Goal: Task Accomplishment & Management: Manage account settings

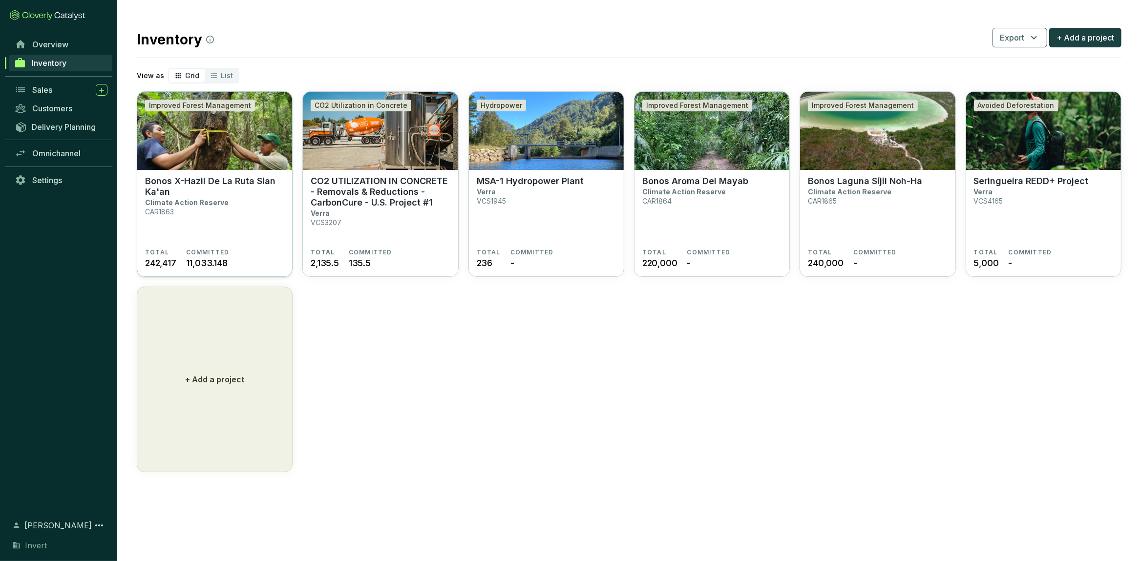
click at [247, 215] on section "Bonos X-Hazil De La Ruta Sian Ka'an Climate Action Reserve CAR1863" at bounding box center [214, 212] width 139 height 73
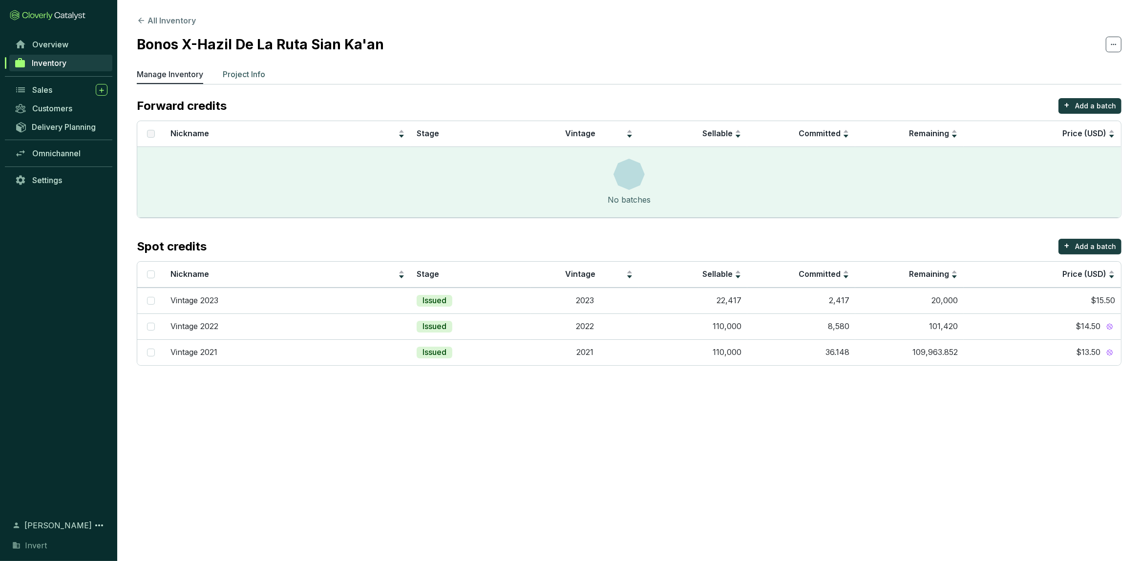
click at [251, 76] on p "Project Info" at bounding box center [244, 74] width 43 height 12
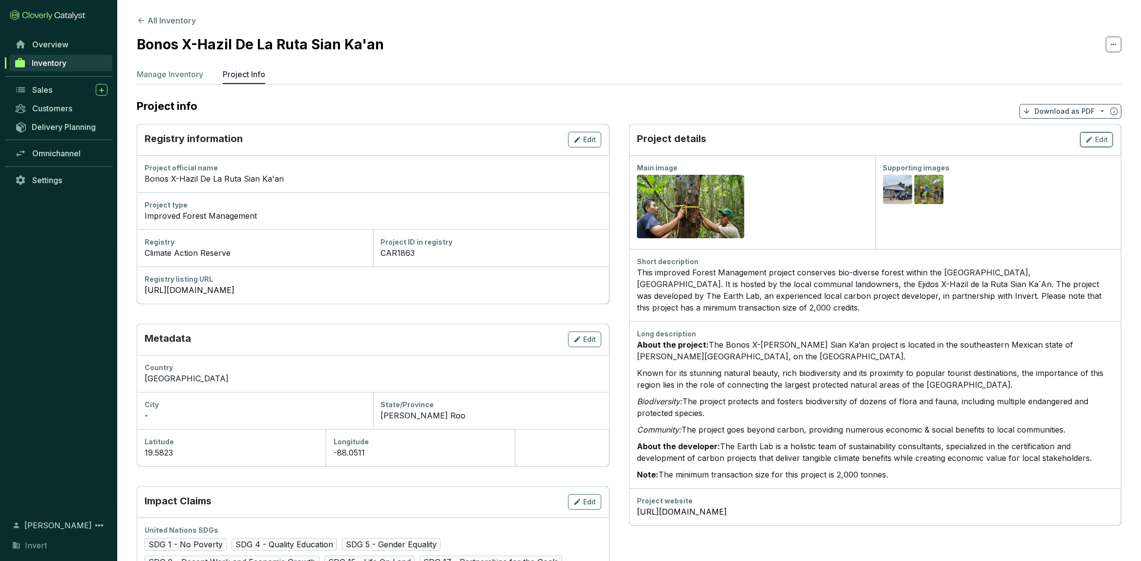
click at [1104, 139] on span "Edit" at bounding box center [1101, 140] width 13 height 10
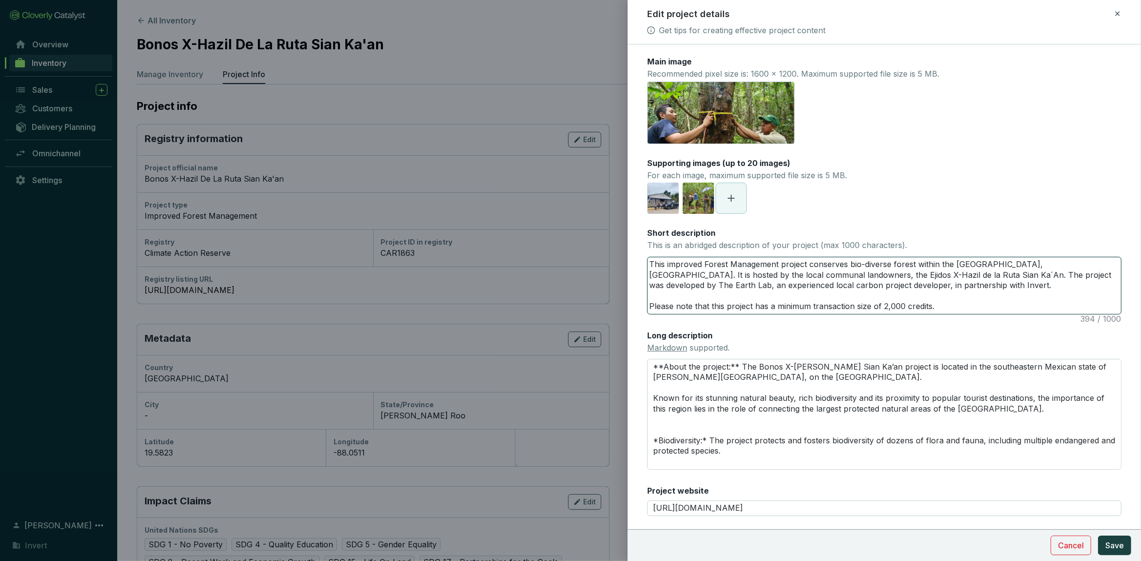
drag, startPoint x: 945, startPoint y: 303, endPoint x: 555, endPoint y: 325, distance: 390.0
click at [648, 314] on textarea "This improved Forest Management project conserves bio-diverse forest within the…" at bounding box center [884, 286] width 473 height 57
type textarea "This improved Forest Management project conserves bio-diverse forest within the…"
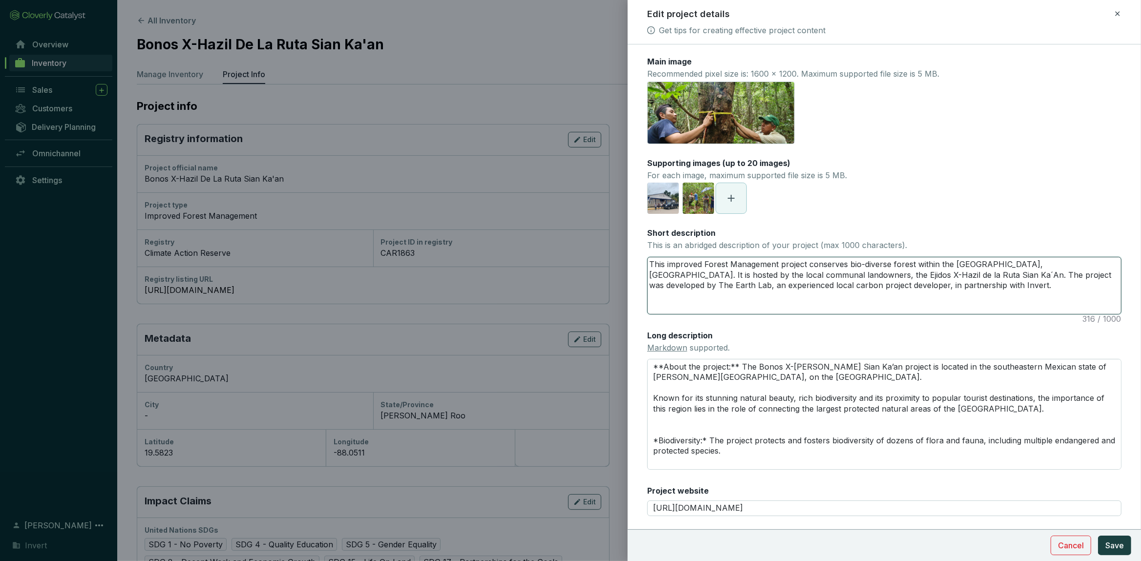
type textarea "This improved Forest Management project conserves bio-diverse forest within the…"
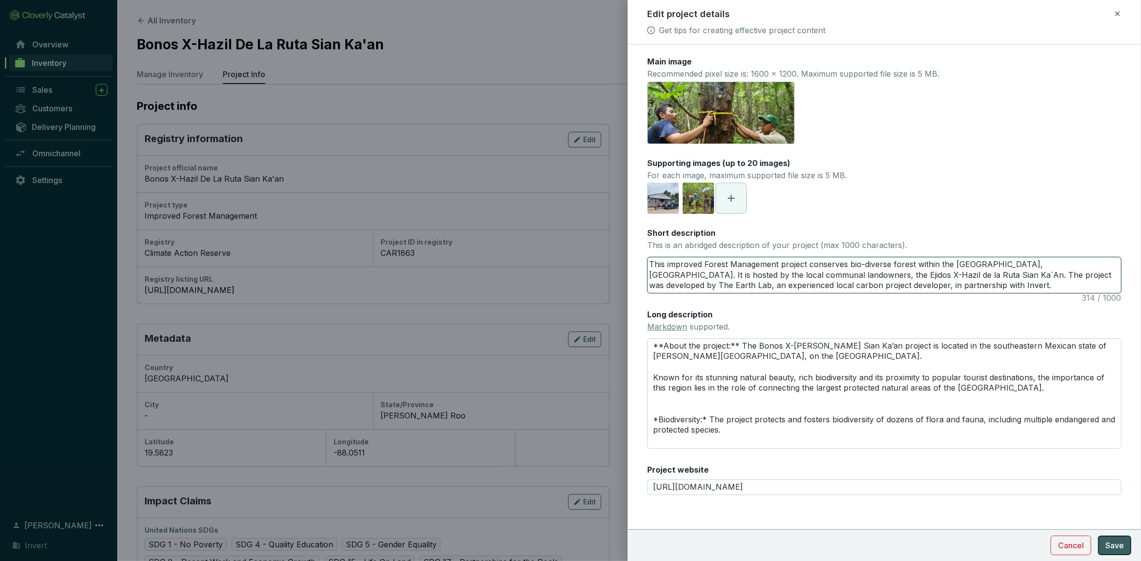
type textarea "This improved Forest Management project conserves bio-diverse forest within the…"
click at [1118, 540] on span "Save" at bounding box center [1115, 546] width 19 height 12
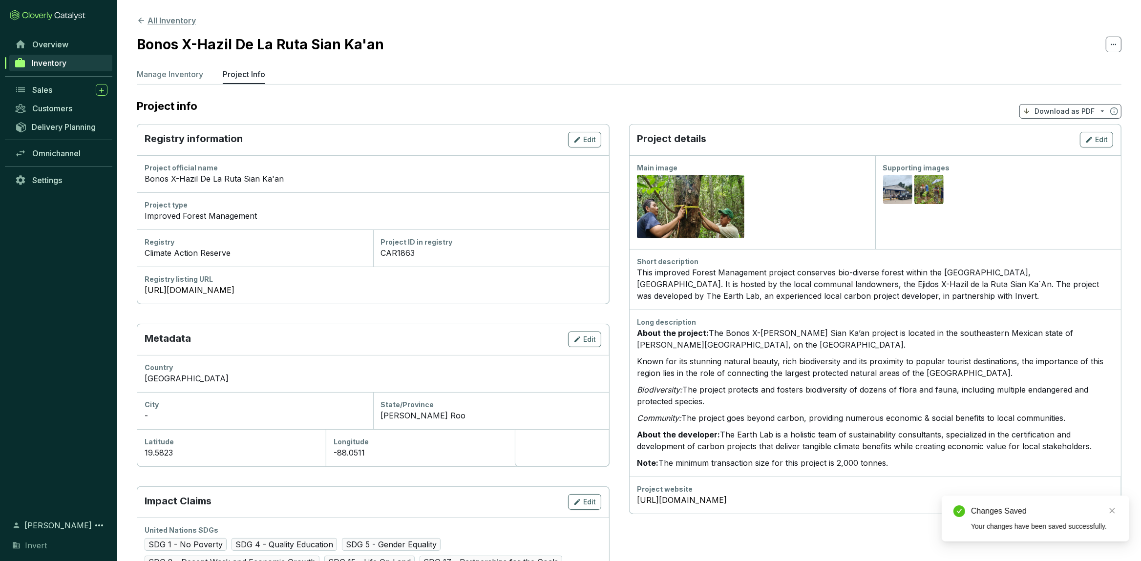
click at [155, 15] on button "All Inventory" at bounding box center [166, 21] width 59 height 12
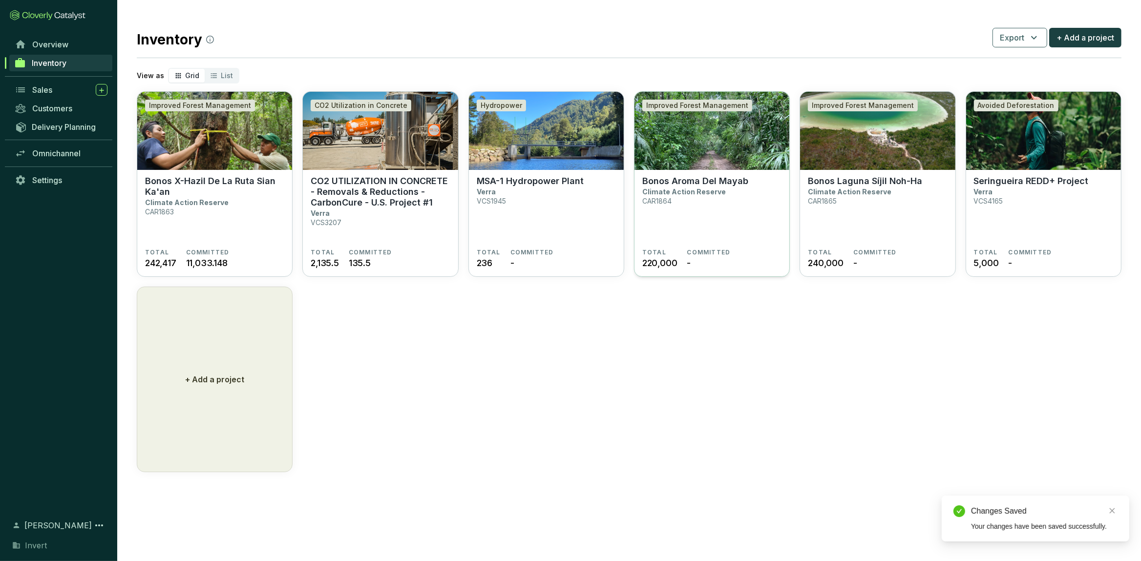
click at [733, 214] on section "Bonos Aroma Del Mayab Climate Action Reserve CAR1864" at bounding box center [712, 212] width 139 height 73
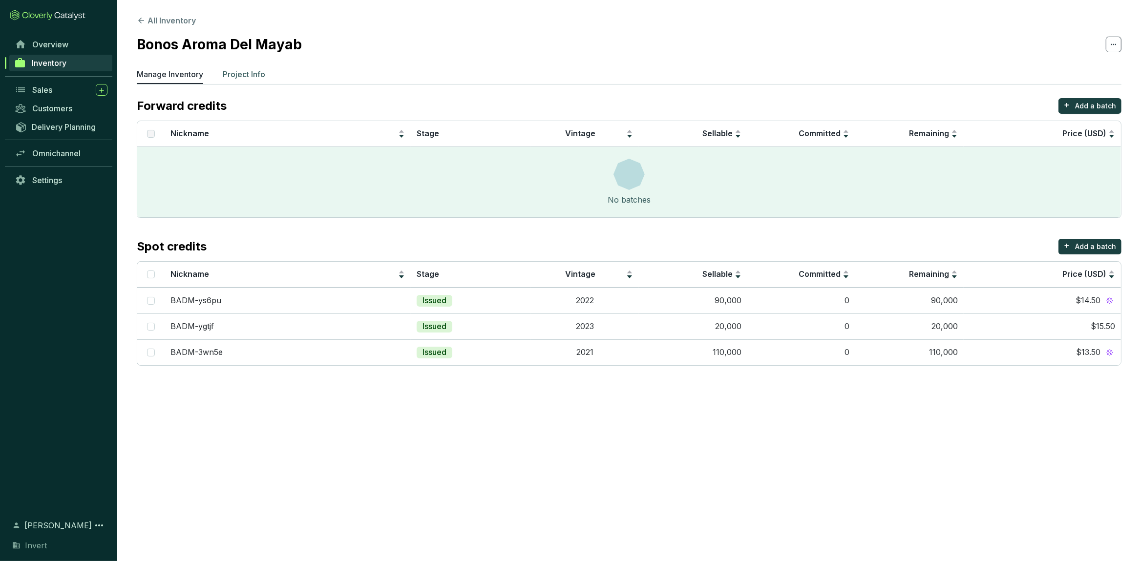
click at [234, 83] on li "Project Info" at bounding box center [244, 76] width 43 height 16
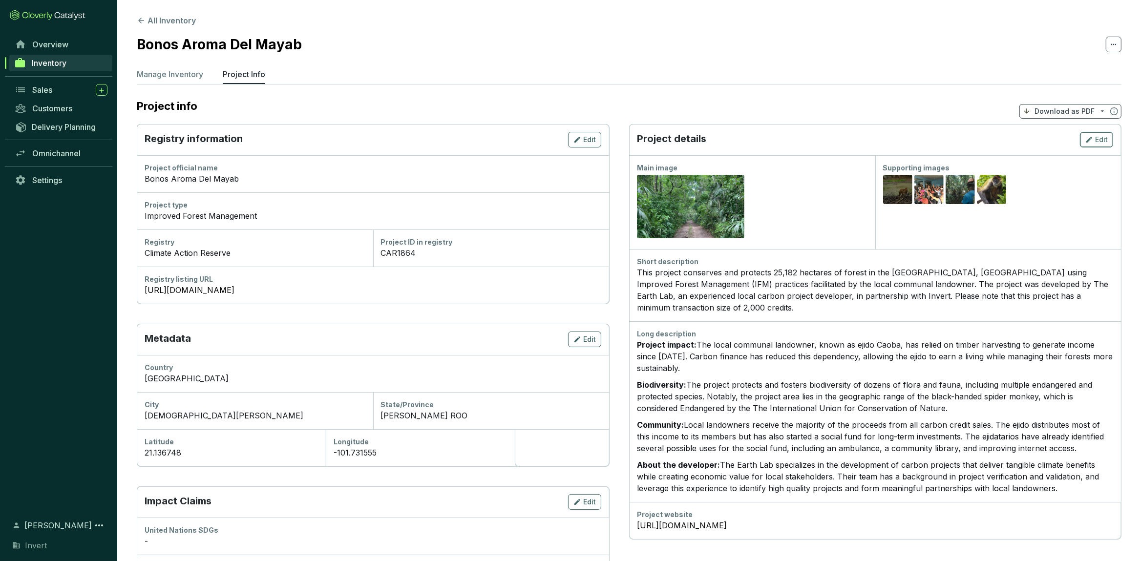
click at [1087, 137] on icon "button" at bounding box center [1090, 140] width 8 height 12
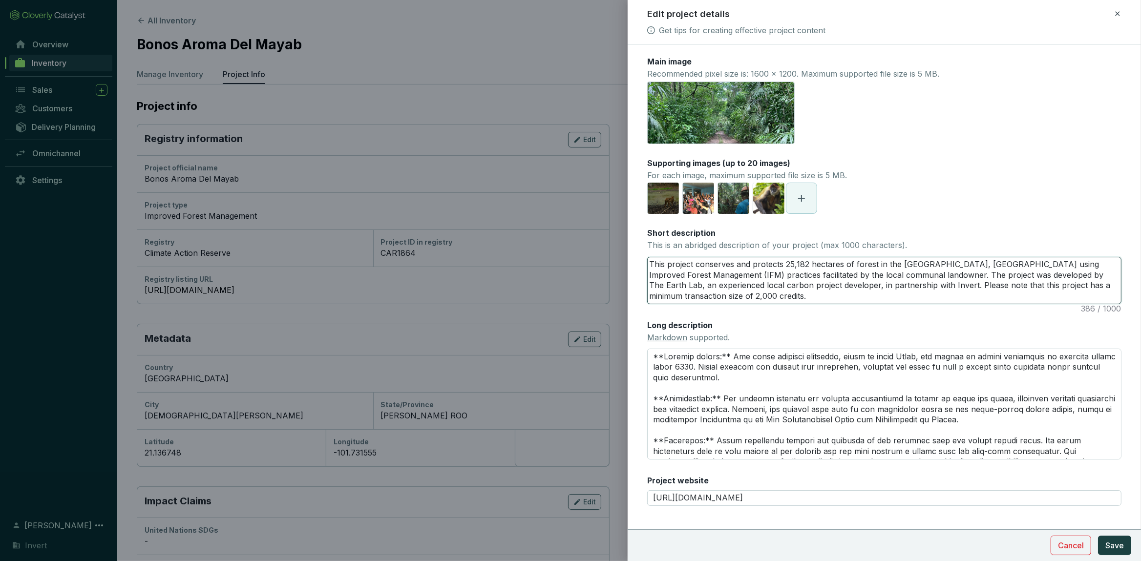
click at [911, 290] on textarea "This project conserves and protects 25,182 hectares of forest in the Yucatán Pe…" at bounding box center [884, 281] width 473 height 46
drag, startPoint x: 911, startPoint y: 293, endPoint x: 911, endPoint y: 286, distance: 6.8
click at [911, 286] on textarea "This project conserves and protects 25,182 hectares of forest in the Yucatán Pe…" at bounding box center [884, 281] width 473 height 46
type textarea "This project conserves and protects 25,182 hectares of forest in the Yucatán Pe…"
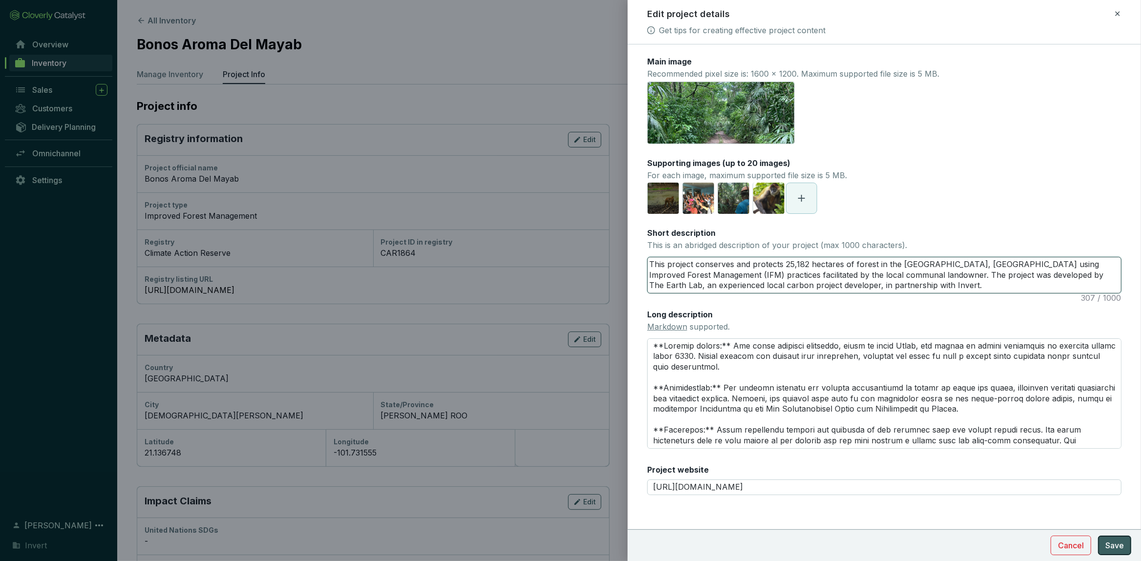
type textarea "This project conserves and protects 25,182 hectares of forest in the Yucatán Pe…"
click at [1120, 550] on span "Save" at bounding box center [1115, 546] width 19 height 12
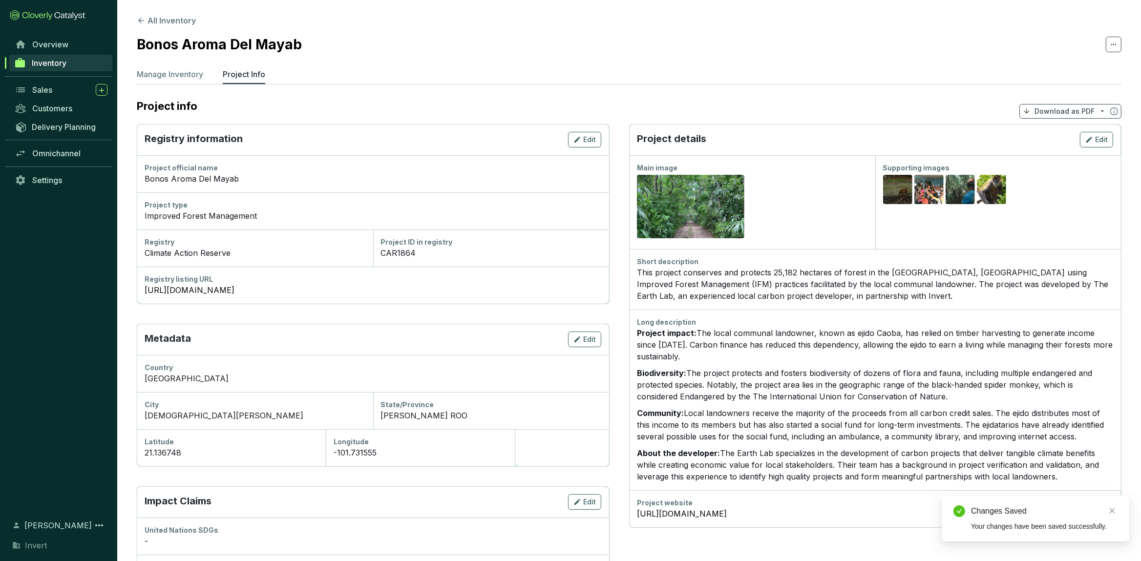
click at [189, 30] on section "All Inventory Bonos Aroma Del Mayab Manage Inventory Project Info Project info …" at bounding box center [629, 363] width 1024 height 727
click at [184, 26] on button "All Inventory" at bounding box center [166, 21] width 59 height 12
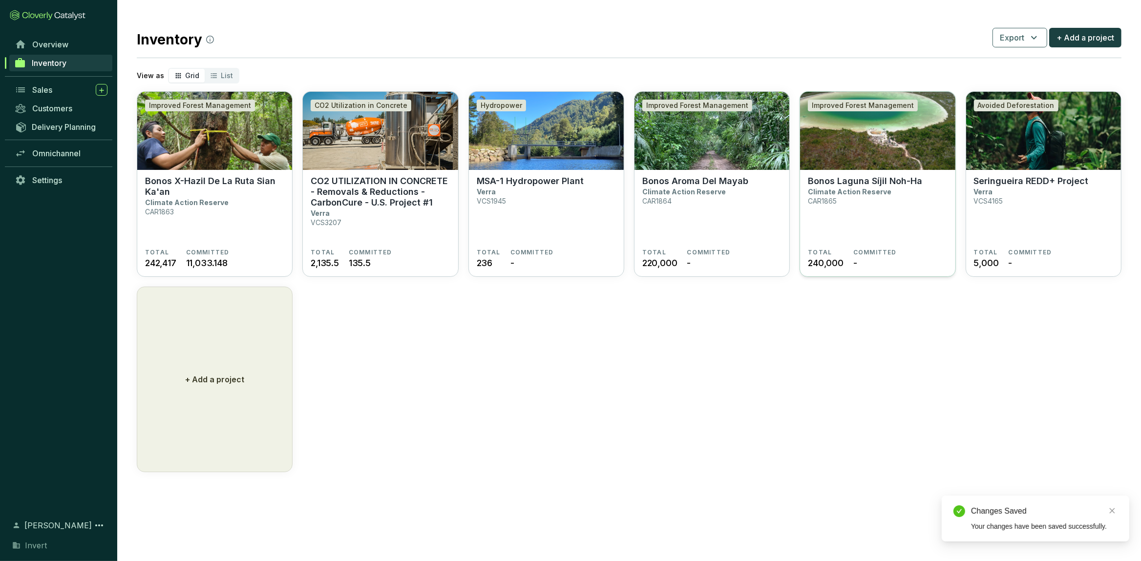
click at [922, 197] on section "Bonos Laguna Síjil Noh-Ha Climate Action Reserve CAR1865" at bounding box center [877, 212] width 139 height 73
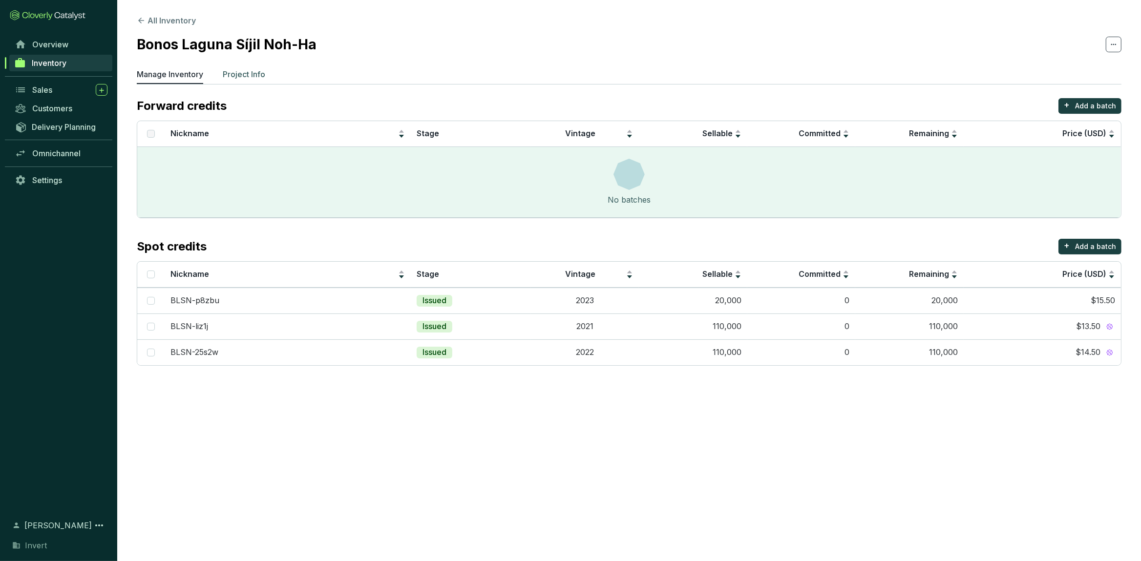
click at [238, 74] on p "Project Info" at bounding box center [244, 74] width 43 height 12
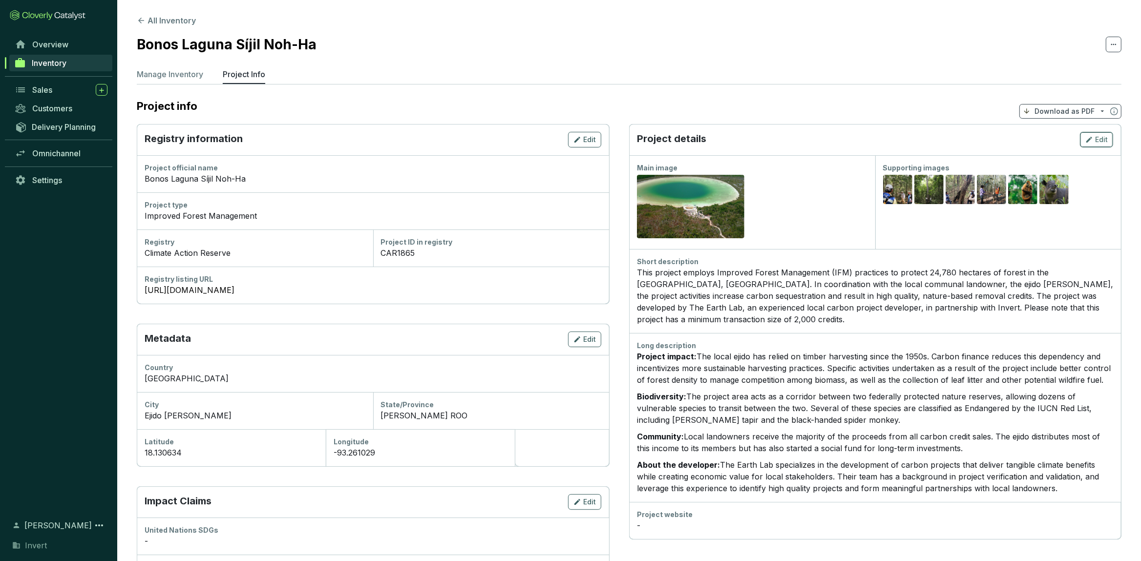
click at [1107, 139] on span "Edit" at bounding box center [1101, 140] width 13 height 10
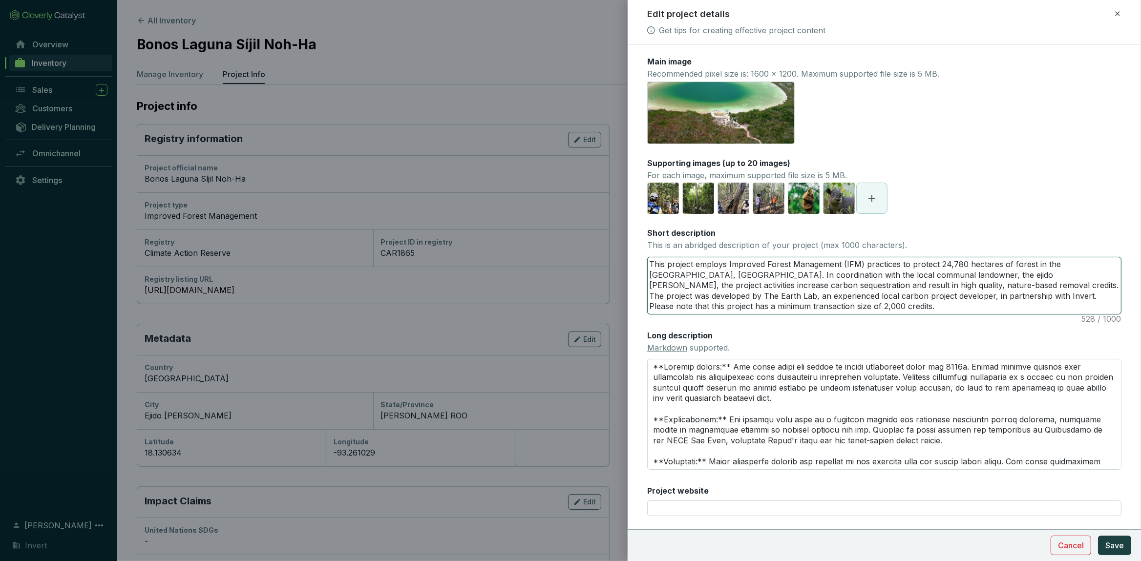
drag, startPoint x: 979, startPoint y: 310, endPoint x: 962, endPoint y: 296, distance: 22.2
click at [962, 296] on textarea "This project employs Improved Forest Management (IFM) practices to protect 24,7…" at bounding box center [884, 286] width 473 height 57
type textarea "This project employs Improved Forest Management (IFM) practices to protect 24,7…"
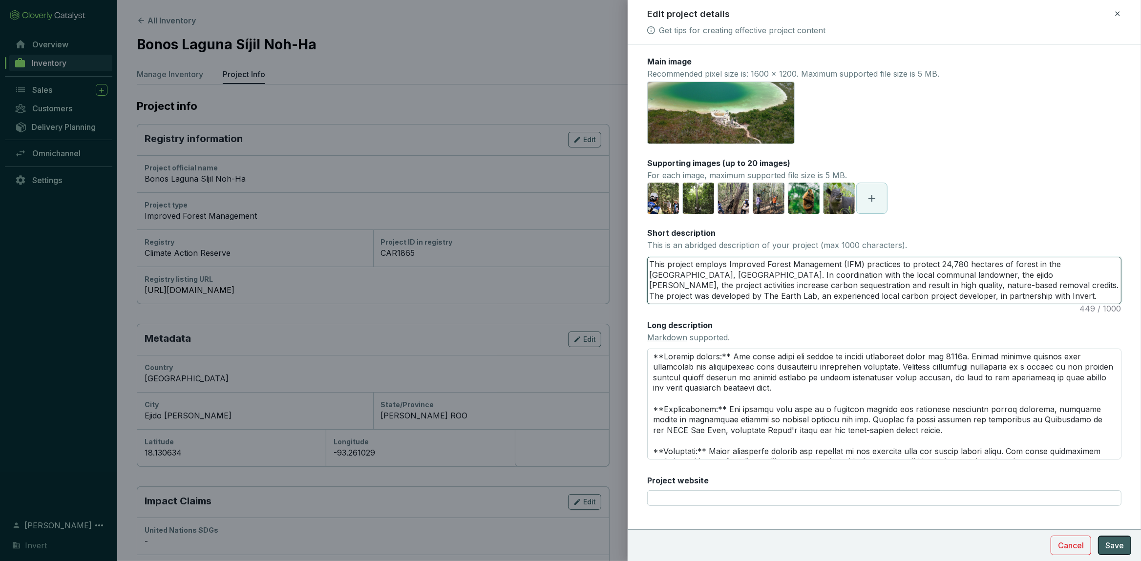
type textarea "This project employs Improved Forest Management (IFM) practices to protect 24,7…"
click at [1114, 546] on span "Save" at bounding box center [1115, 546] width 19 height 12
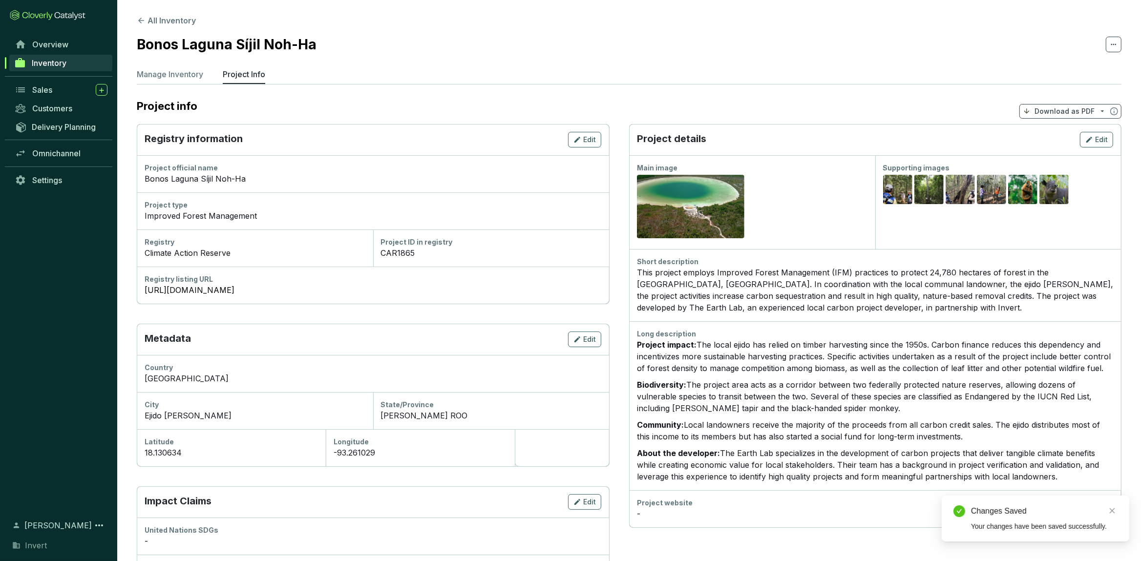
click at [38, 68] on link "Inventory" at bounding box center [60, 63] width 103 height 17
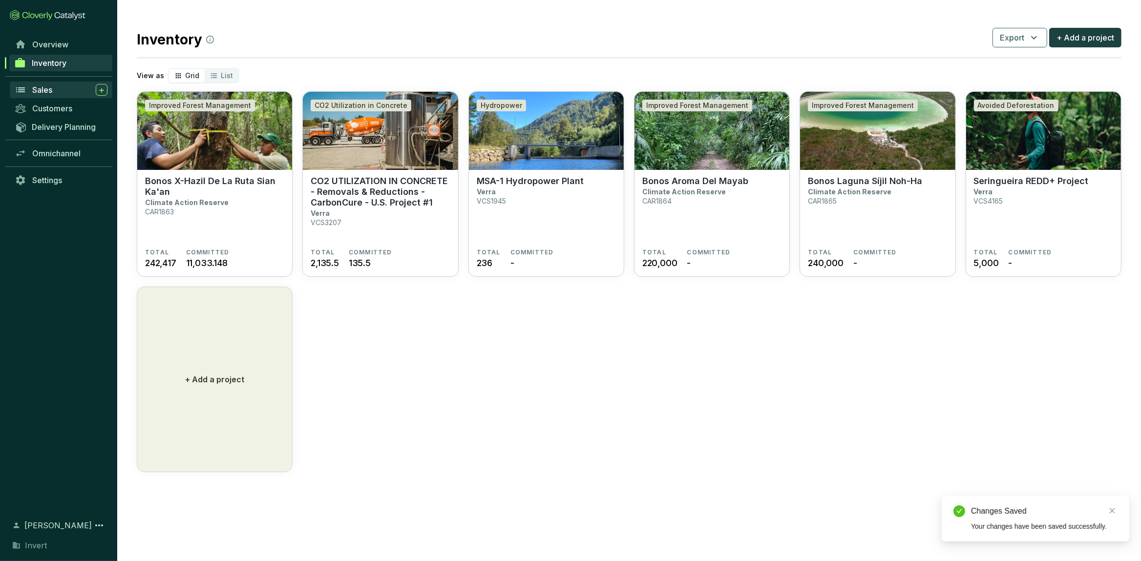
click at [70, 95] on div "Sales" at bounding box center [69, 90] width 75 height 12
